Goal: Information Seeking & Learning: Check status

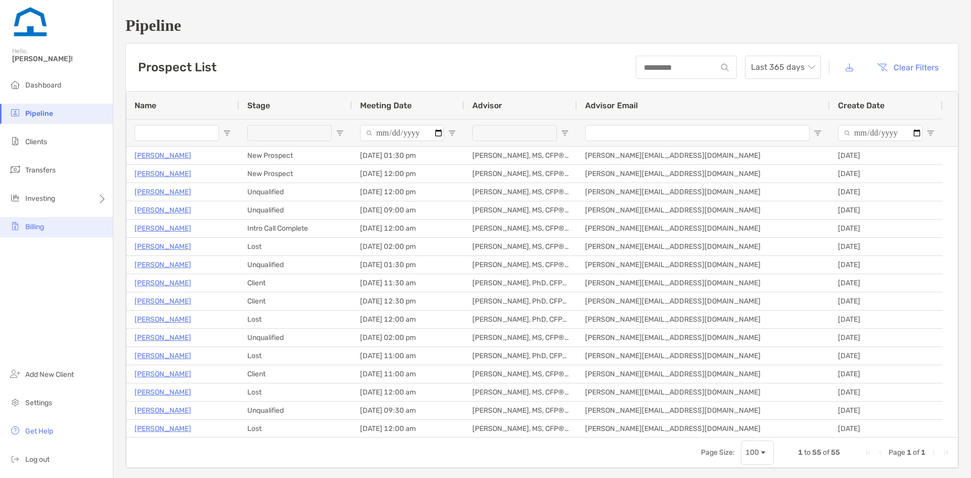
click at [34, 224] on span "Billing" at bounding box center [34, 226] width 19 height 9
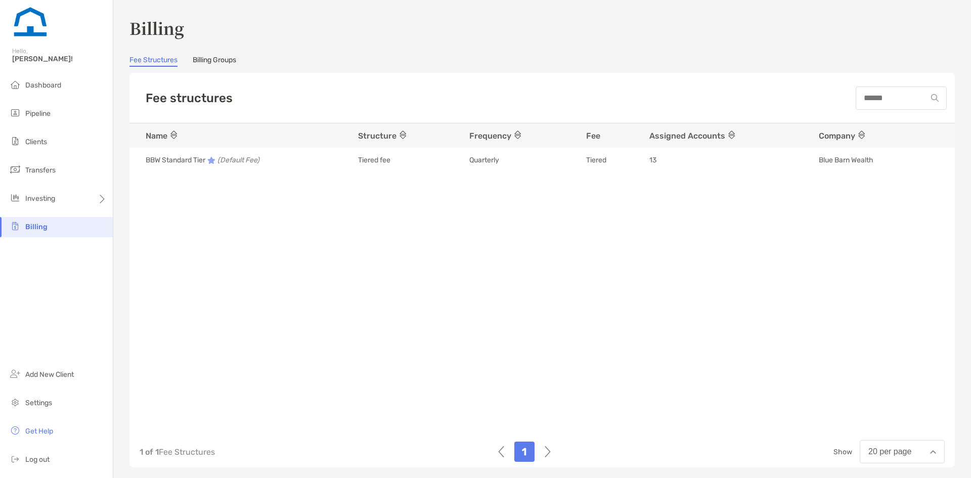
click at [232, 60] on link "Billing Groups" at bounding box center [214, 61] width 43 height 11
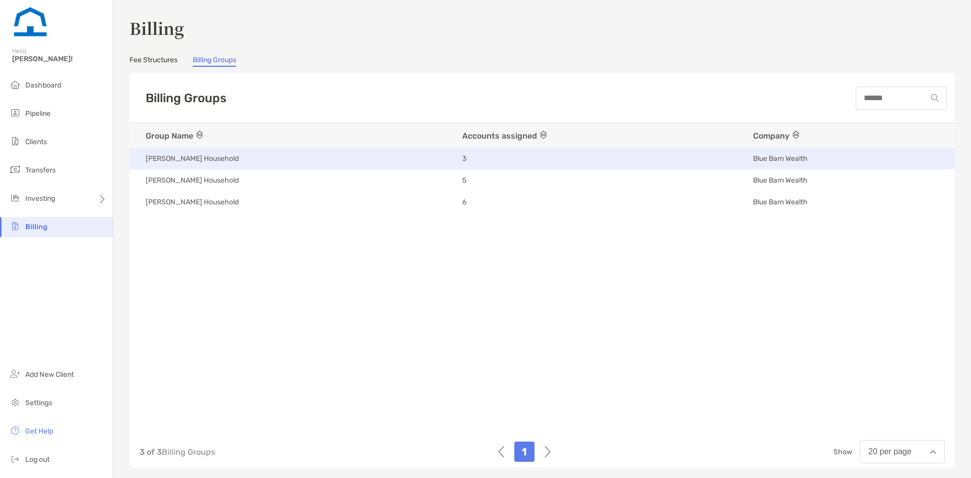
click at [218, 160] on span "[PERSON_NAME] Household" at bounding box center [192, 159] width 93 height 10
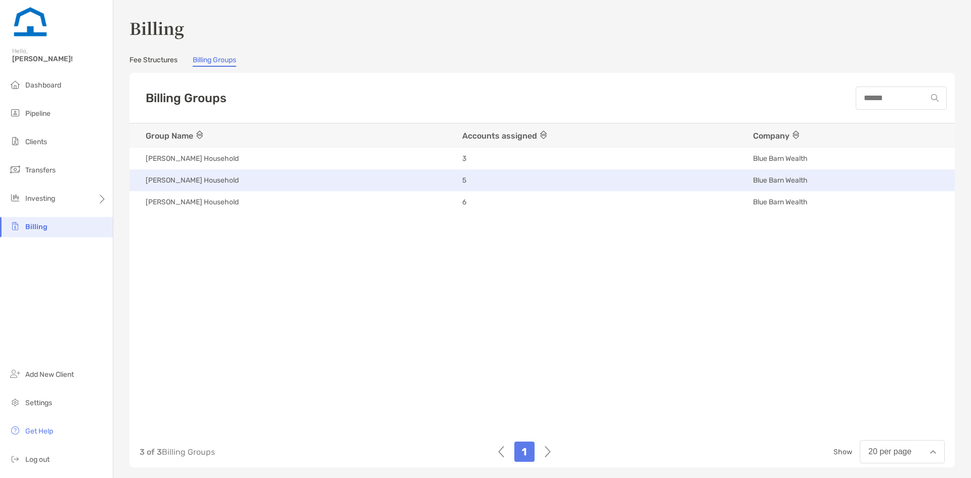
click at [277, 169] on td "[PERSON_NAME] Household" at bounding box center [290, 180] width 323 height 22
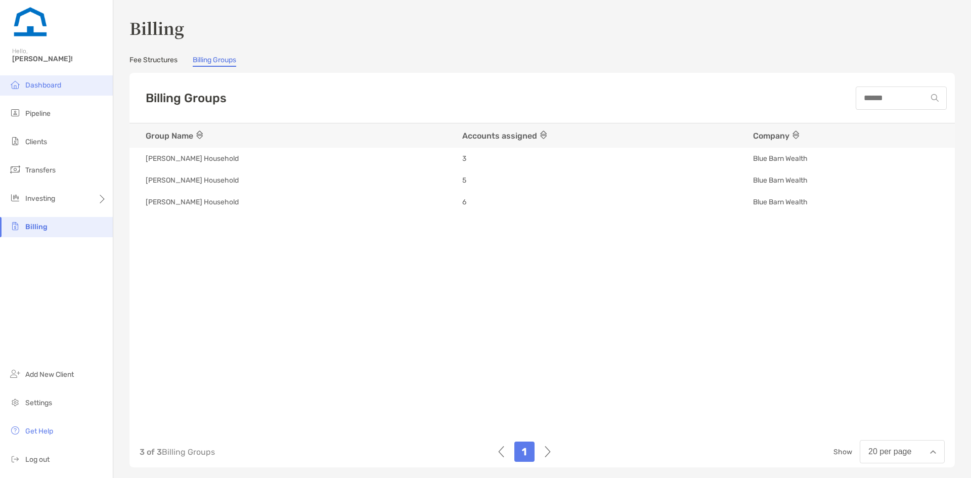
click at [51, 83] on span "Dashboard" at bounding box center [43, 85] width 36 height 9
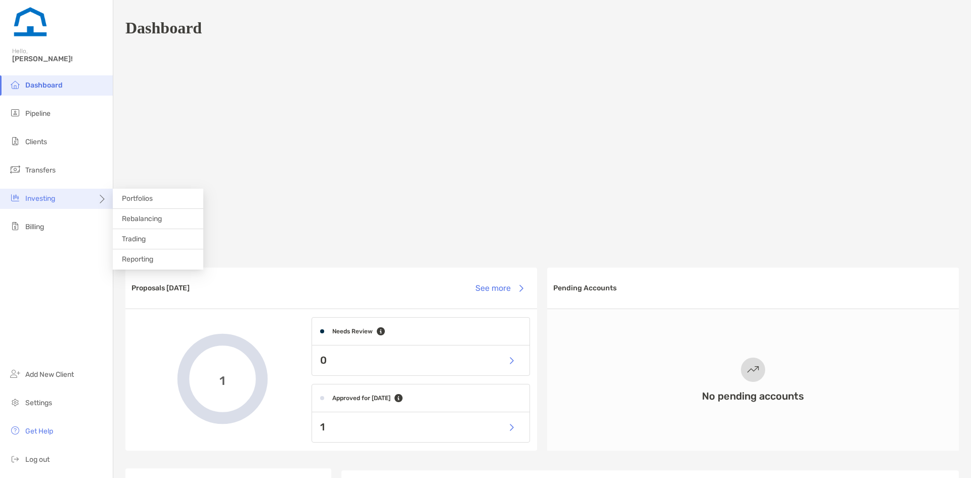
click at [58, 196] on div "Investing" at bounding box center [56, 199] width 113 height 20
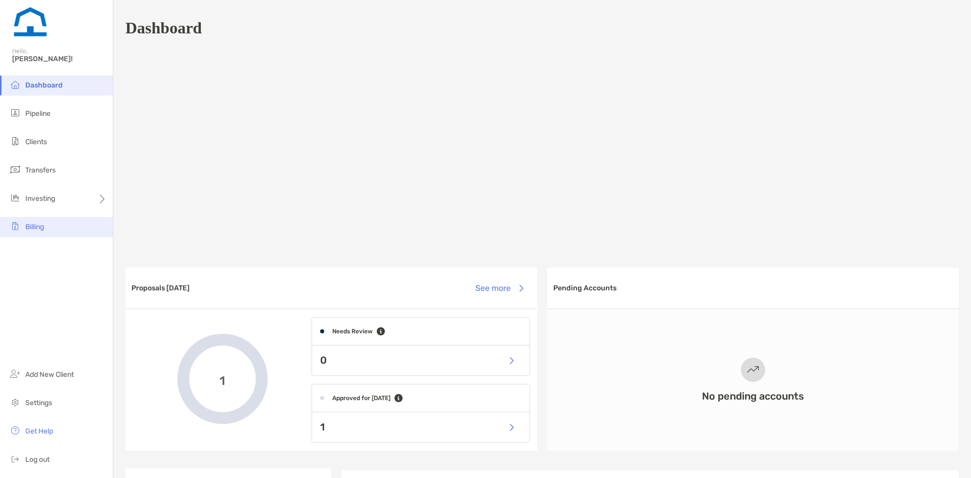
click at [34, 230] on span "Billing" at bounding box center [34, 226] width 19 height 9
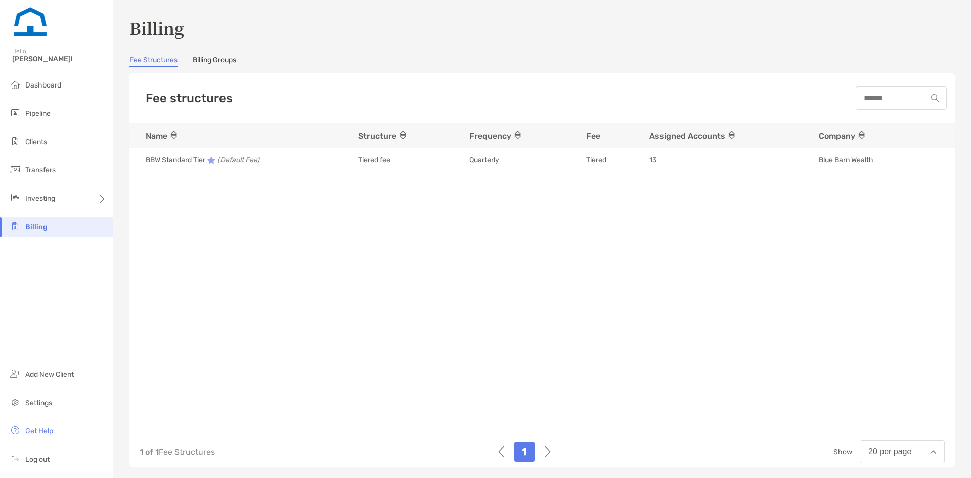
click at [211, 61] on link "Billing Groups" at bounding box center [214, 61] width 43 height 11
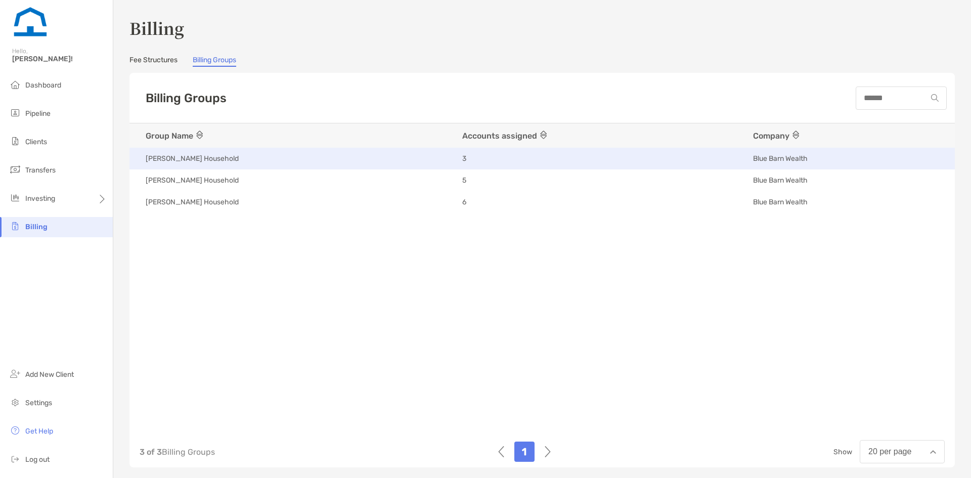
click at [475, 159] on div "3" at bounding box center [597, 159] width 270 height 10
click at [466, 158] on span "3" at bounding box center [464, 159] width 4 height 10
click at [759, 155] on span "Blue Barn Wealth" at bounding box center [780, 159] width 55 height 10
click at [194, 157] on span "[PERSON_NAME] Household" at bounding box center [192, 159] width 93 height 10
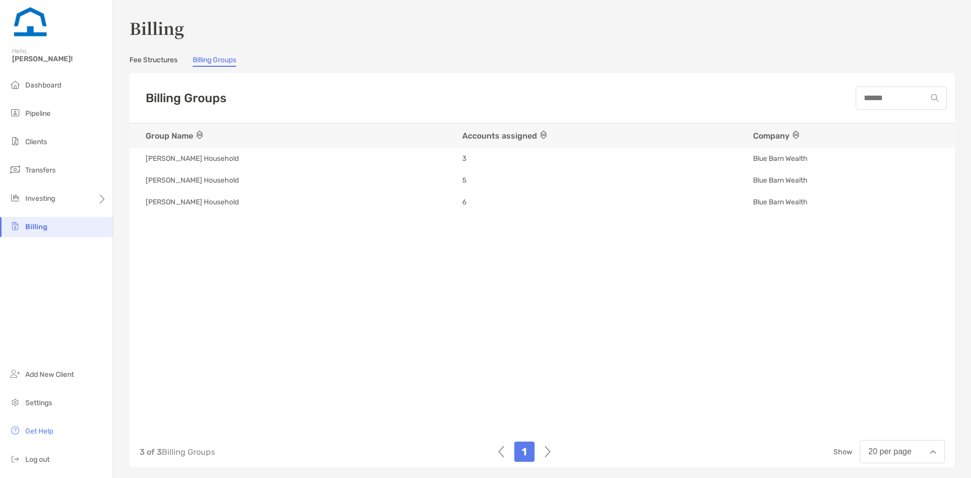
click at [546, 136] on img at bounding box center [543, 134] width 7 height 9
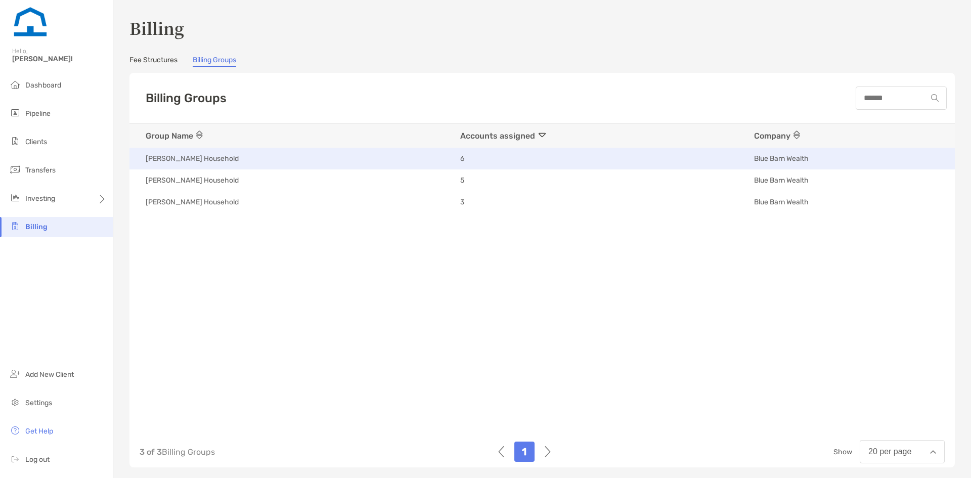
click at [213, 160] on span "[PERSON_NAME] Household" at bounding box center [192, 159] width 93 height 10
click at [201, 159] on span "[PERSON_NAME] Household" at bounding box center [192, 159] width 93 height 10
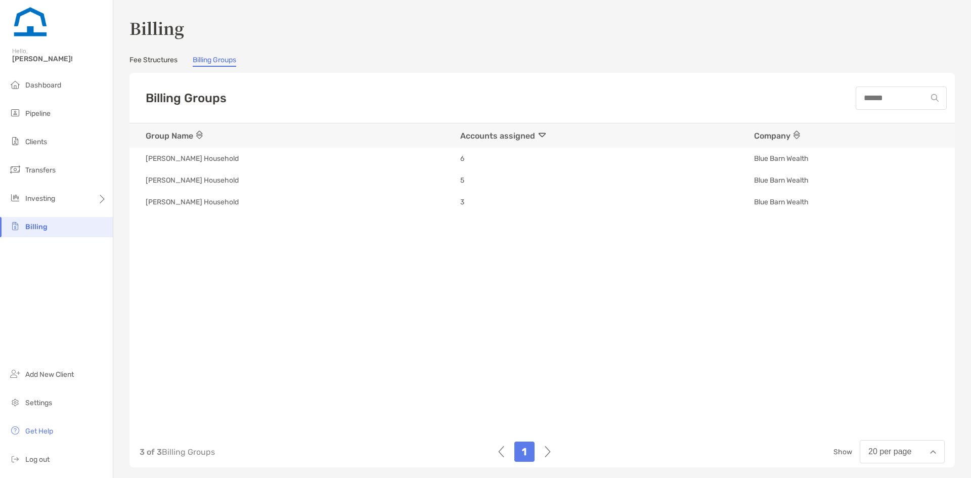
drag, startPoint x: 203, startPoint y: 158, endPoint x: 678, endPoint y: 271, distance: 488.1
click at [678, 271] on div "Group Name Accounts assigned Company 1e4d5fc0-3640-11f0-a0f5-1137df659fab Kanis…" at bounding box center [541, 273] width 825 height 301
click at [44, 89] on li "Dashboard" at bounding box center [56, 85] width 113 height 20
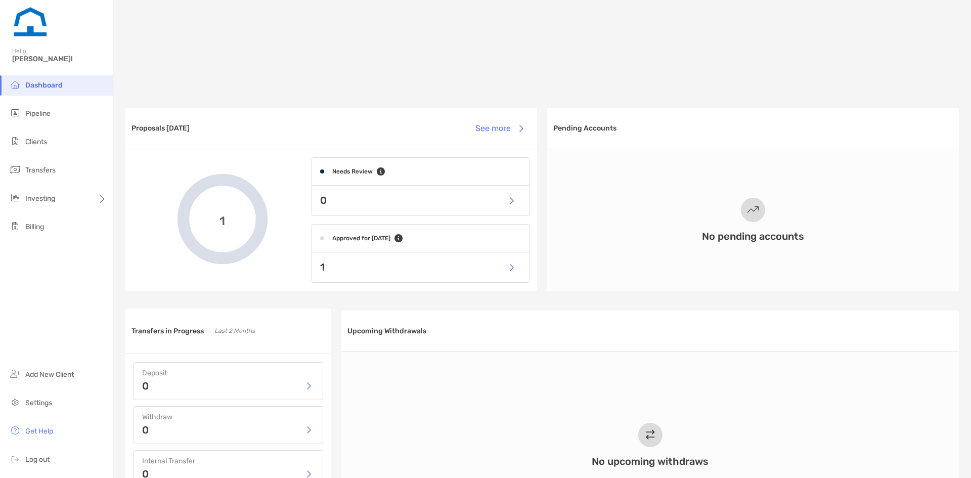
scroll to position [152, 0]
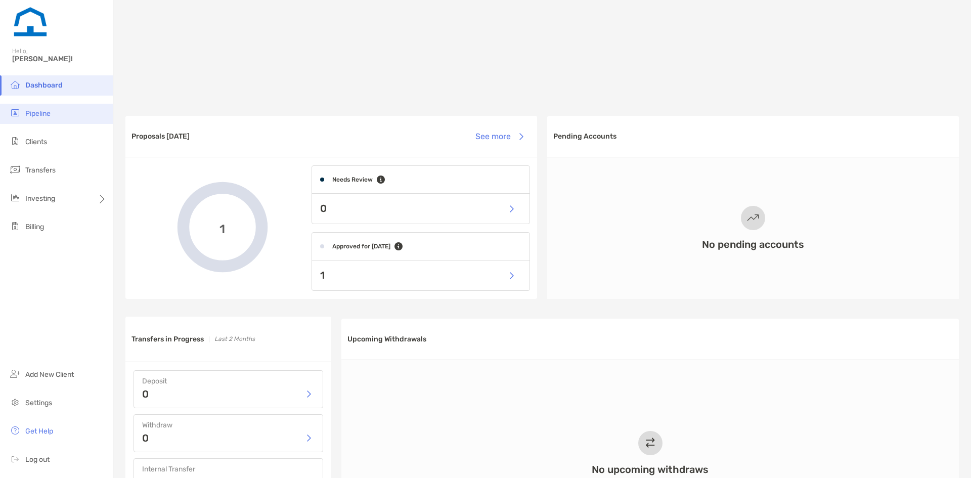
click at [44, 118] on li "Pipeline" at bounding box center [56, 114] width 113 height 20
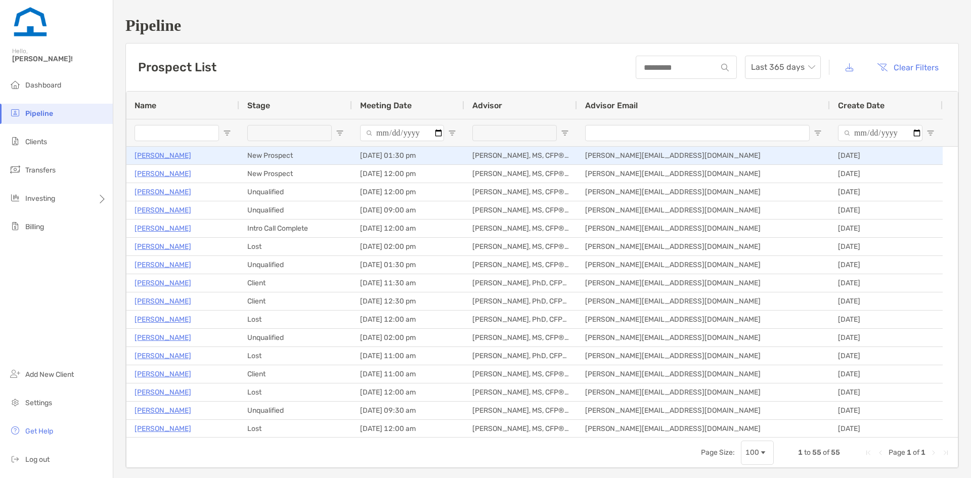
click at [180, 157] on p "[PERSON_NAME]" at bounding box center [162, 155] width 57 height 13
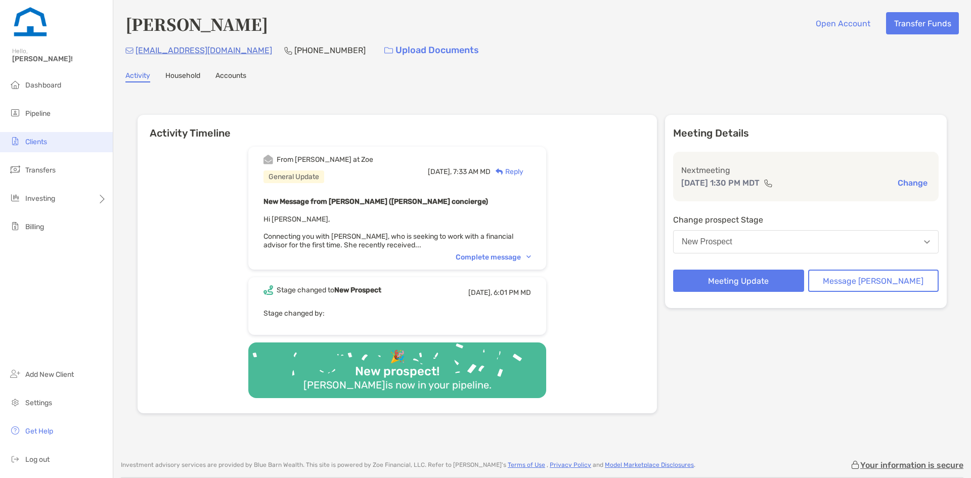
click at [38, 144] on span "Clients" at bounding box center [36, 141] width 22 height 9
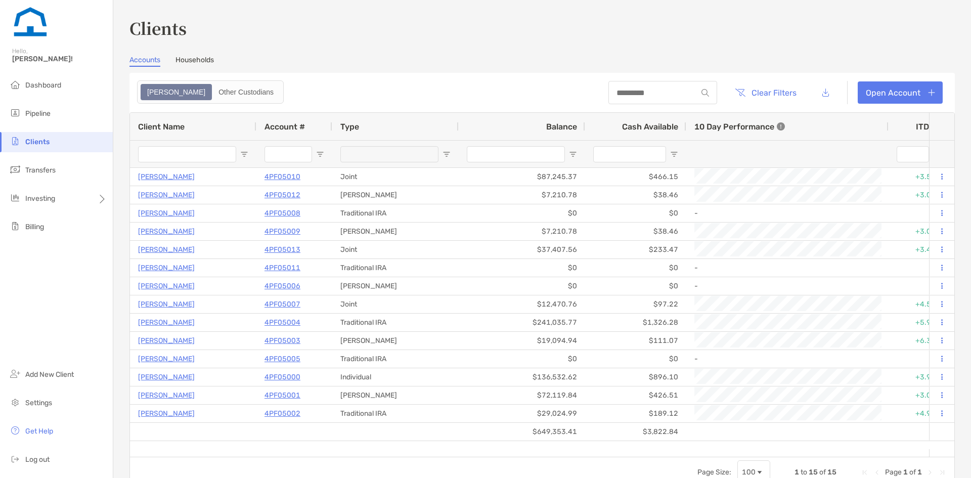
click at [202, 58] on link "Households" at bounding box center [194, 61] width 38 height 11
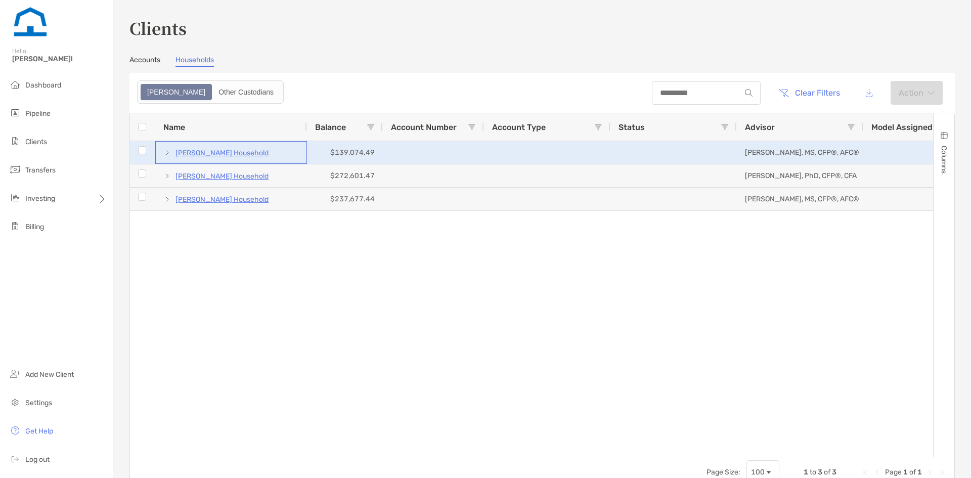
click at [229, 154] on p "[PERSON_NAME] Household" at bounding box center [221, 153] width 93 height 13
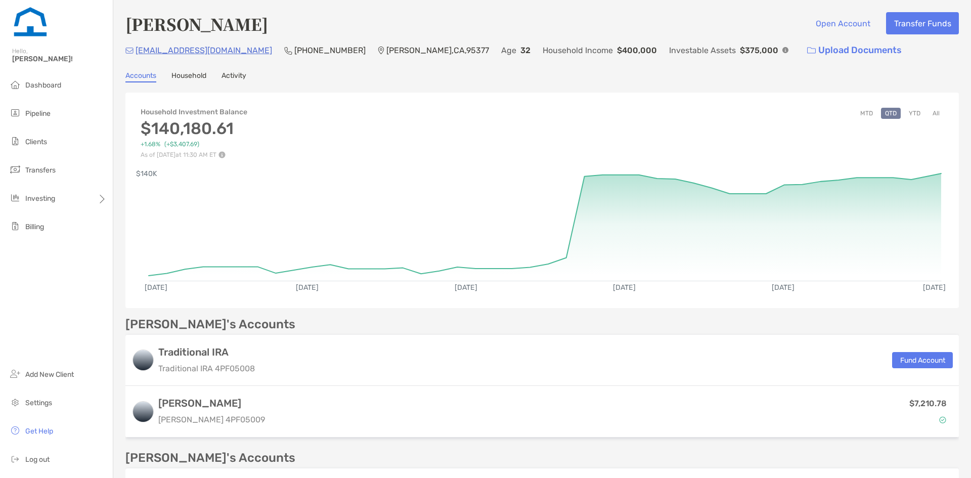
click at [235, 73] on link "Activity" at bounding box center [233, 76] width 25 height 11
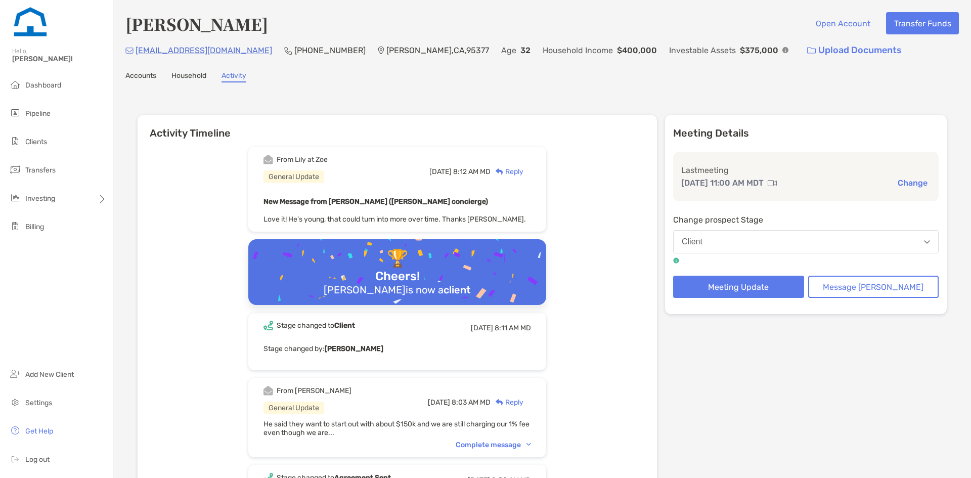
click at [154, 75] on link "Accounts" at bounding box center [140, 76] width 31 height 11
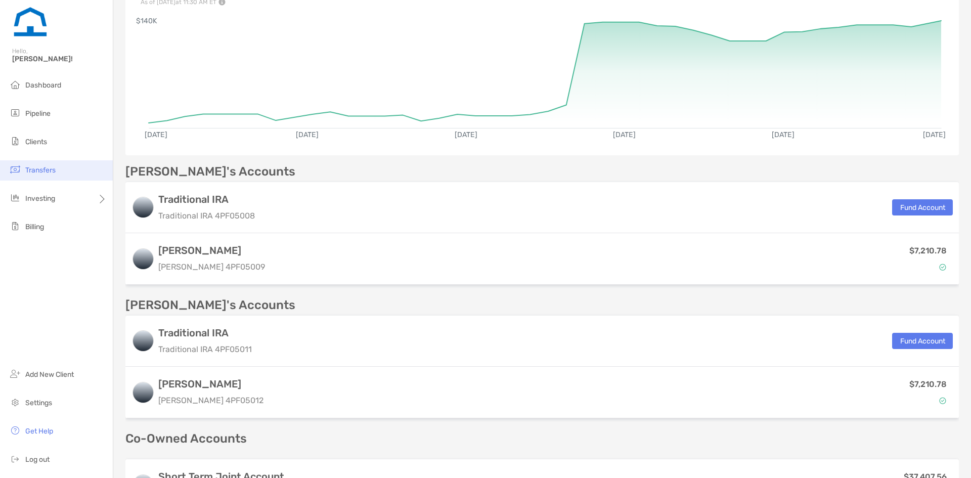
click at [33, 167] on span "Transfers" at bounding box center [40, 170] width 30 height 9
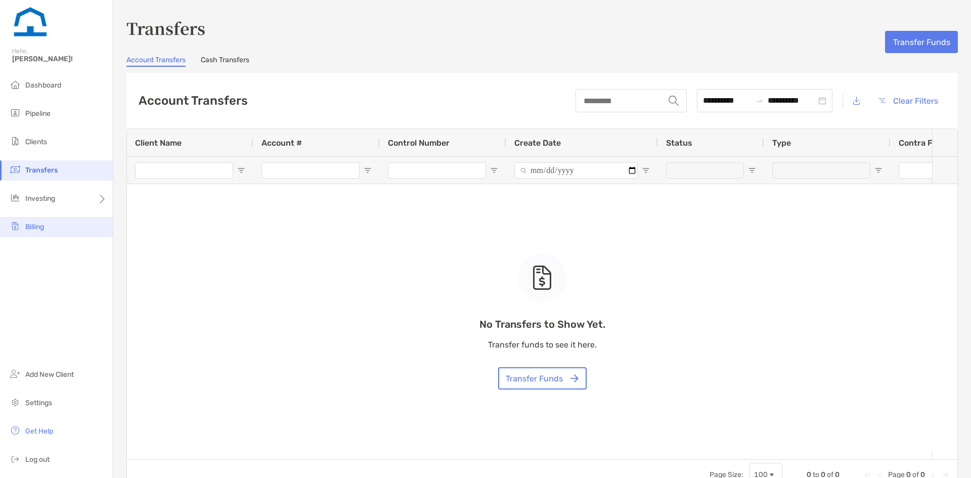
click at [38, 227] on span "Billing" at bounding box center [34, 226] width 19 height 9
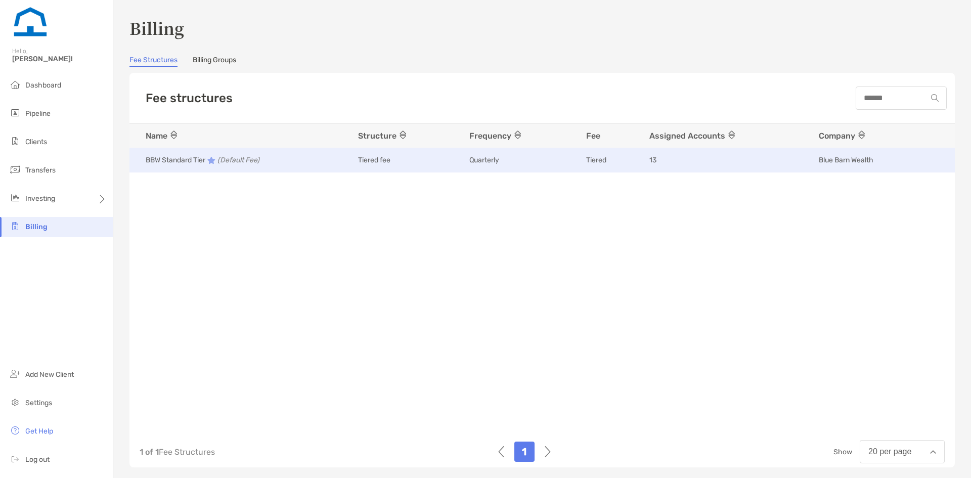
click at [198, 161] on p "BBW Standard Tier (Default Fee)" at bounding box center [203, 160] width 114 height 13
click at [234, 160] on icon "(Default Fee)" at bounding box center [238, 160] width 42 height 13
click at [240, 159] on icon "(Default Fee)" at bounding box center [238, 160] width 42 height 13
drag, startPoint x: 241, startPoint y: 159, endPoint x: 321, endPoint y: 159, distance: 80.9
click at [241, 159] on icon "(Default Fee)" at bounding box center [238, 160] width 42 height 13
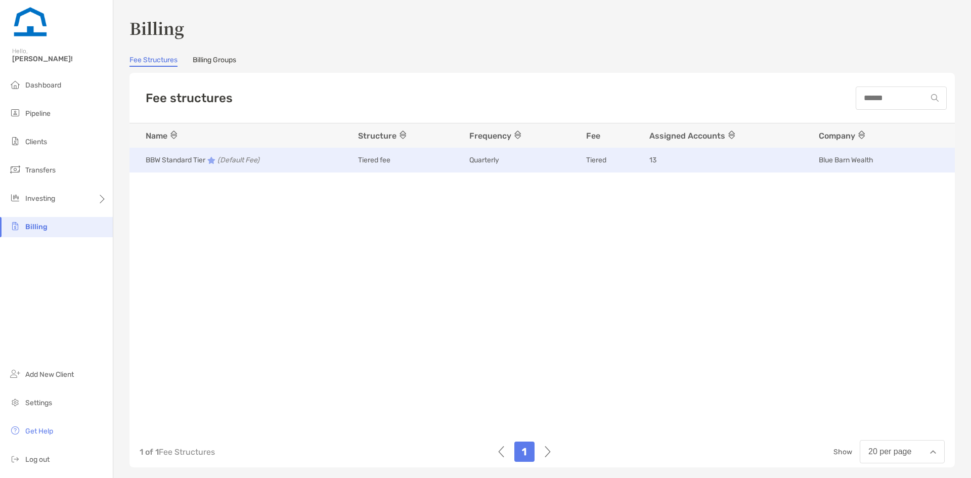
click at [383, 161] on span "Tiered fee" at bounding box center [374, 160] width 32 height 10
click at [826, 162] on span "Blue Barn Wealth" at bounding box center [845, 160] width 55 height 10
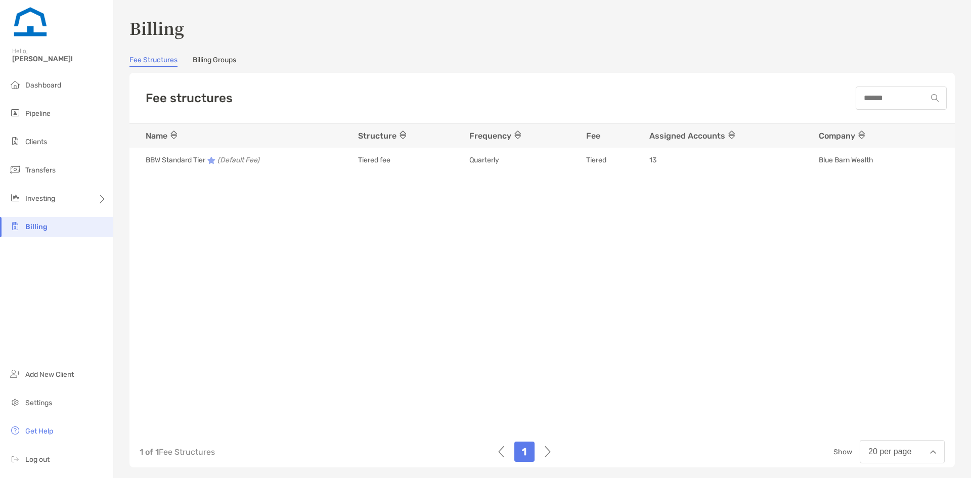
click at [158, 61] on link "Fee Structures" at bounding box center [153, 61] width 48 height 11
drag, startPoint x: 244, startPoint y: 160, endPoint x: 671, endPoint y: 253, distance: 437.1
click at [671, 253] on div "Name Structure Frequency Fee Assigned Accounts Company 4c7d8550-08ef-11f0-ac27-…" at bounding box center [541, 273] width 825 height 301
click at [916, 99] on input at bounding box center [891, 98] width 70 height 9
click at [893, 97] on input at bounding box center [891, 98] width 70 height 9
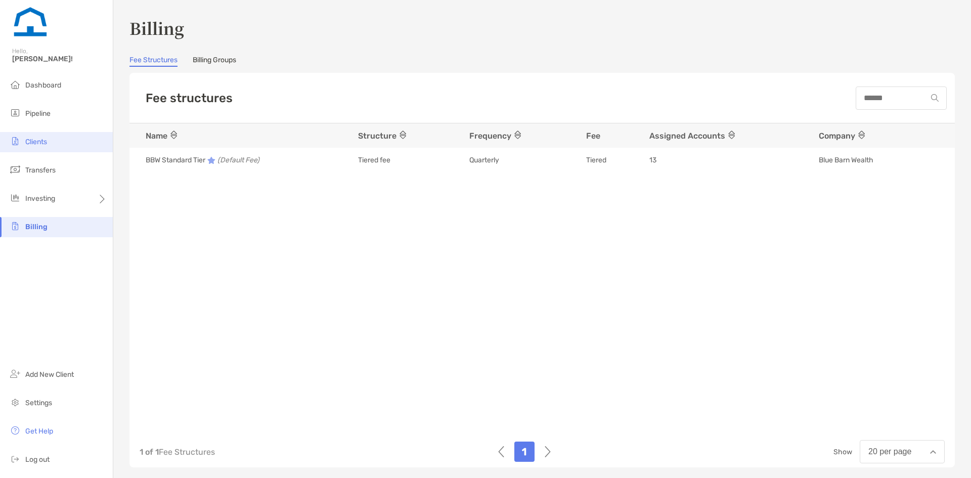
click at [34, 141] on span "Clients" at bounding box center [36, 141] width 22 height 9
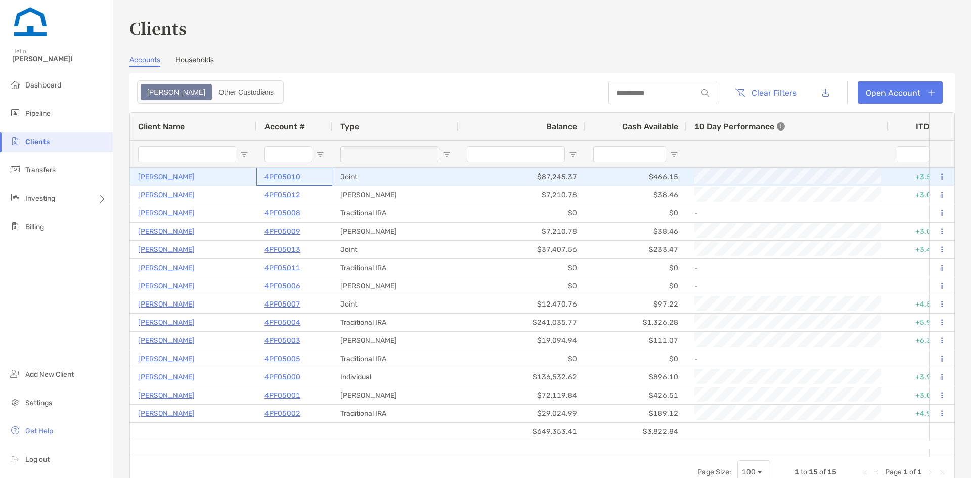
click at [284, 177] on p "4PF05010" at bounding box center [282, 176] width 36 height 13
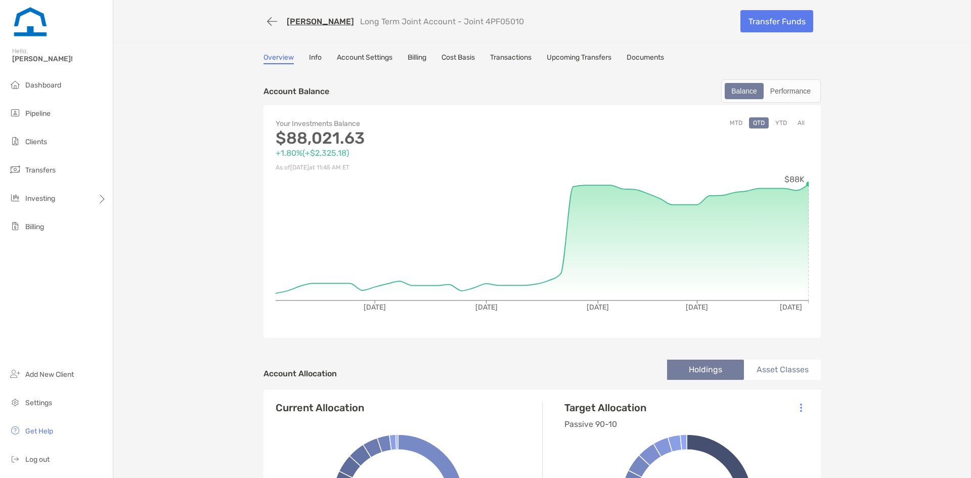
click at [500, 58] on link "Transactions" at bounding box center [510, 58] width 41 height 11
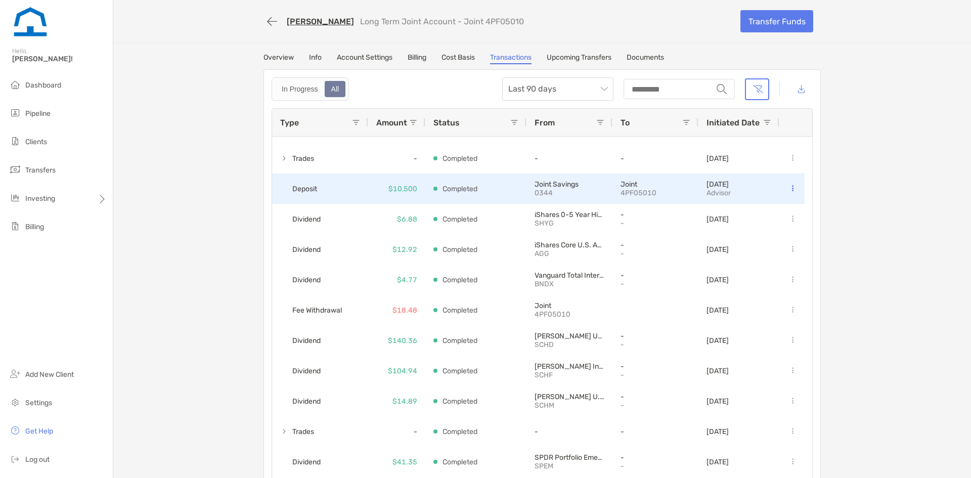
scroll to position [101, 0]
